Goal: Navigation & Orientation: Find specific page/section

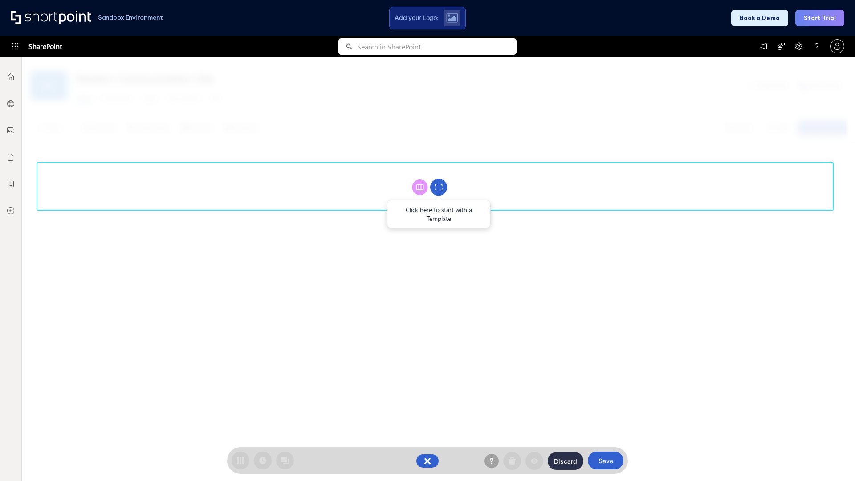
click at [439, 187] on circle at bounding box center [438, 187] width 17 height 17
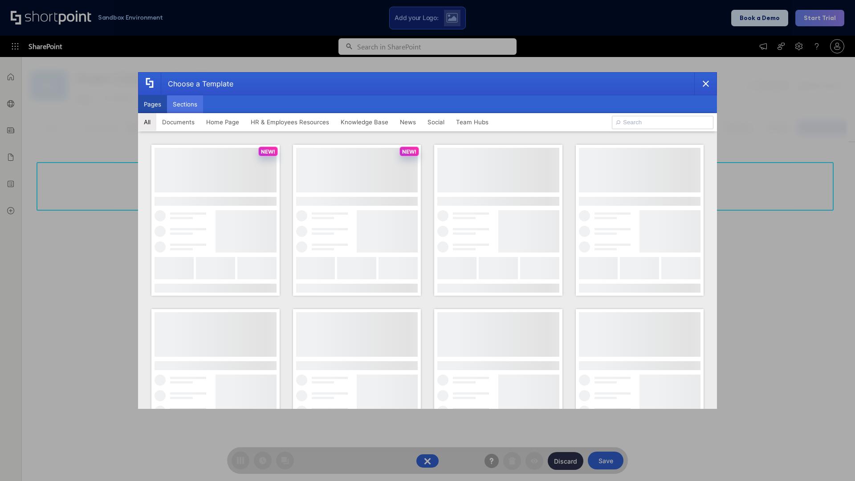
click at [185, 104] on button "Sections" at bounding box center [185, 104] width 36 height 18
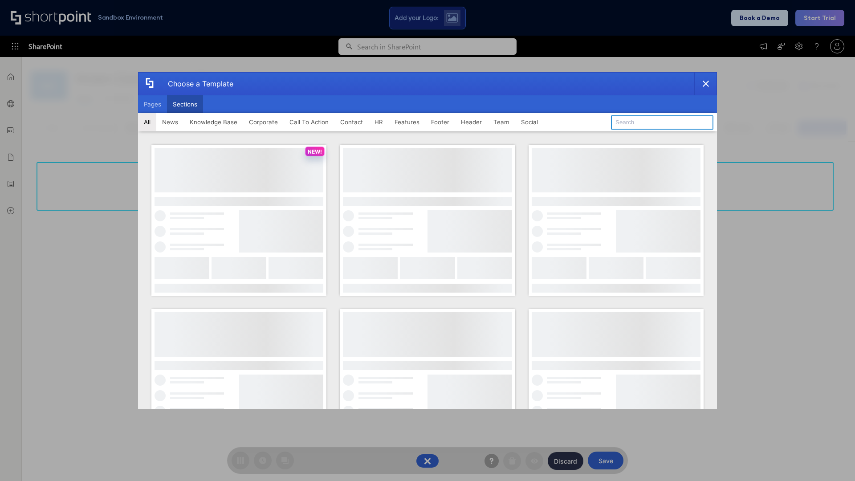
type input "Social Intranet"
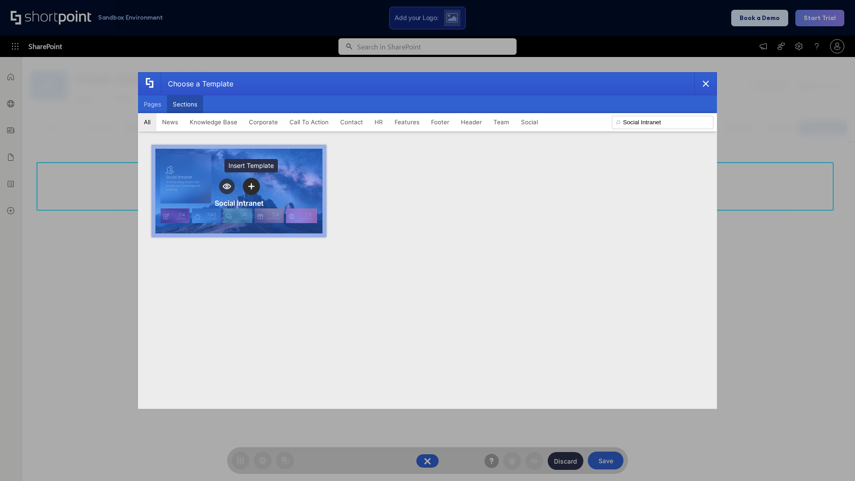
click at [251, 186] on icon "template selector" at bounding box center [251, 187] width 6 height 6
